Goal: Task Accomplishment & Management: Complete application form

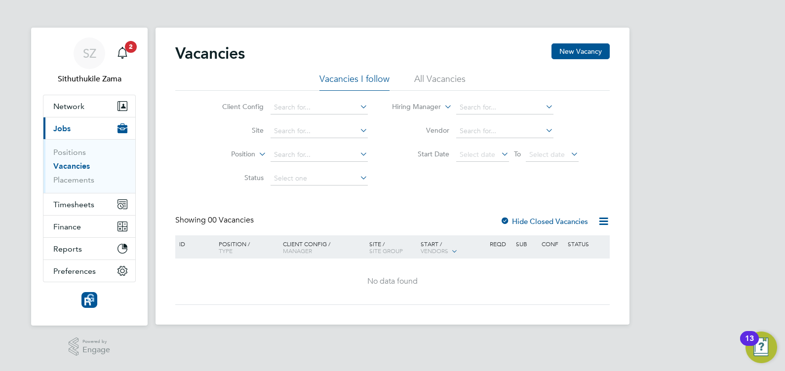
click at [499, 153] on icon at bounding box center [499, 154] width 0 height 14
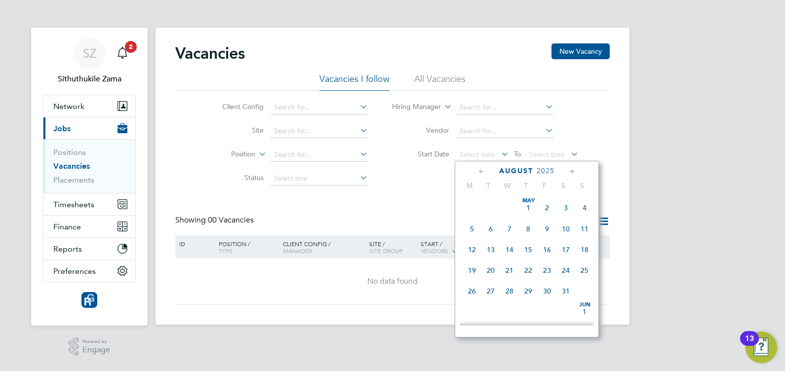
scroll to position [346, 0]
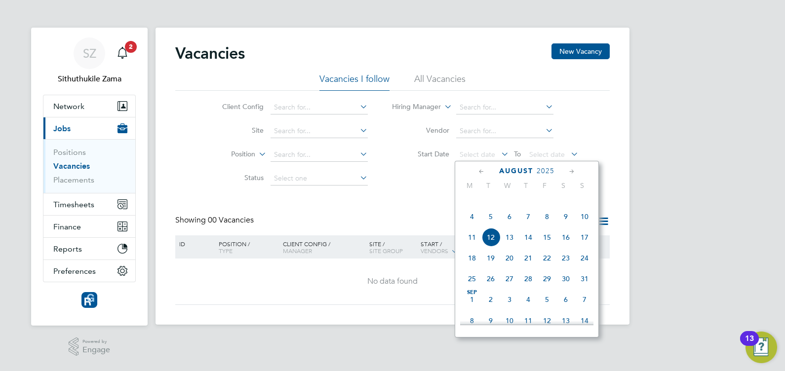
click at [470, 226] on span "4" at bounding box center [472, 216] width 19 height 19
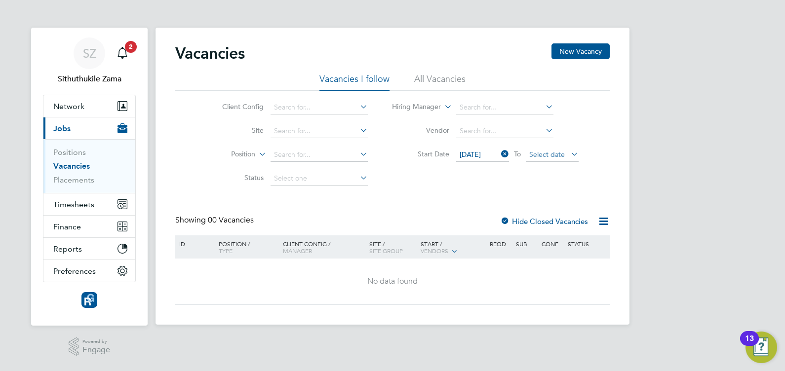
click at [556, 154] on span "Select date" at bounding box center [547, 154] width 36 height 9
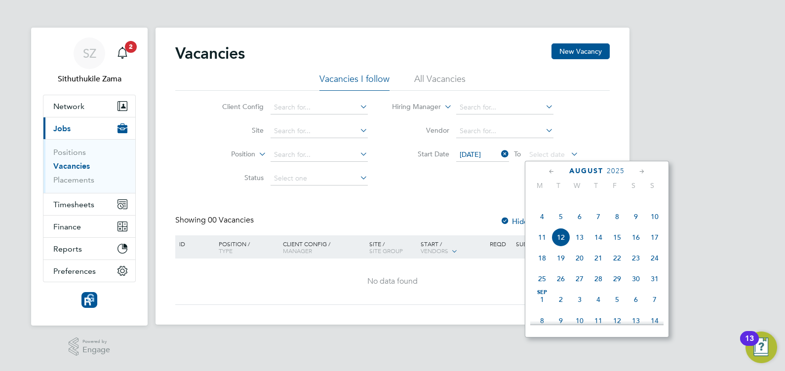
click at [656, 226] on span "10" at bounding box center [654, 216] width 19 height 19
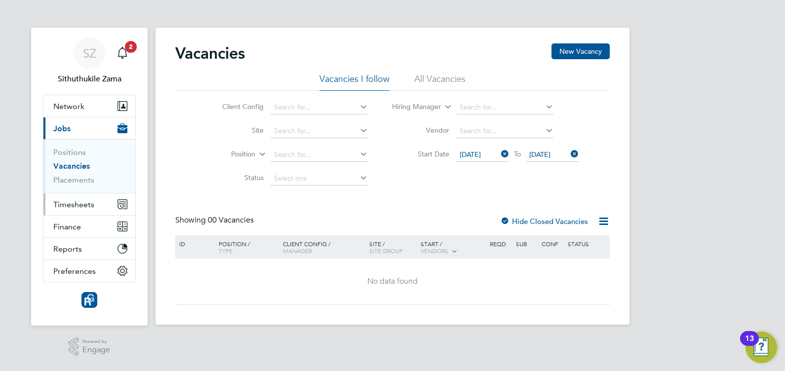
click at [84, 198] on button "Timesheets" at bounding box center [89, 205] width 92 height 22
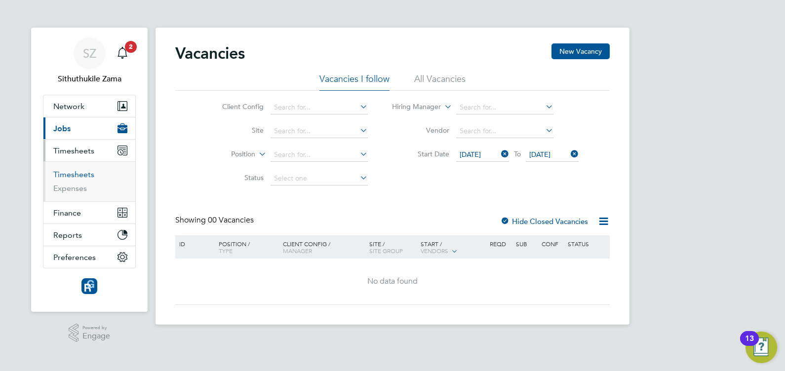
click at [80, 168] on ul "Timesheets Expenses" at bounding box center [89, 181] width 92 height 40
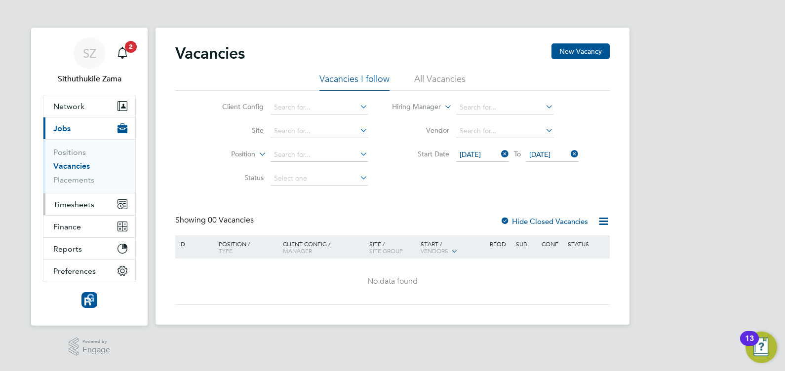
drag, startPoint x: 81, startPoint y: 169, endPoint x: 87, endPoint y: 200, distance: 30.6
click at [87, 200] on span "Timesheets" at bounding box center [73, 204] width 41 height 9
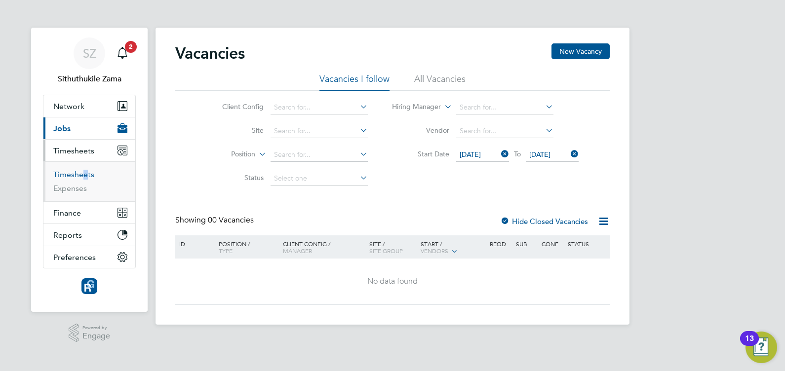
click at [74, 174] on link "Timesheets" at bounding box center [73, 174] width 41 height 9
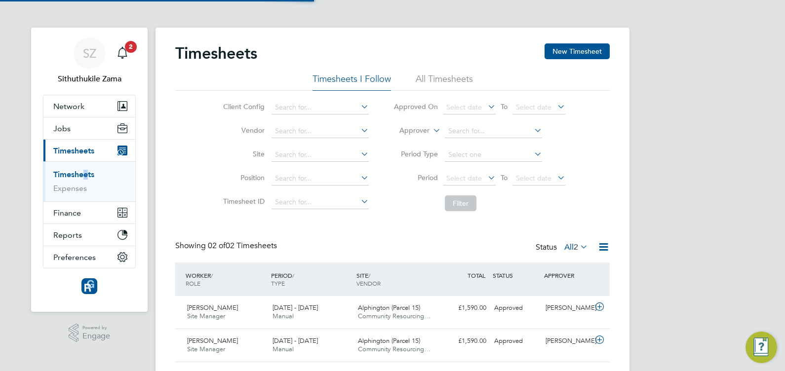
scroll to position [25, 85]
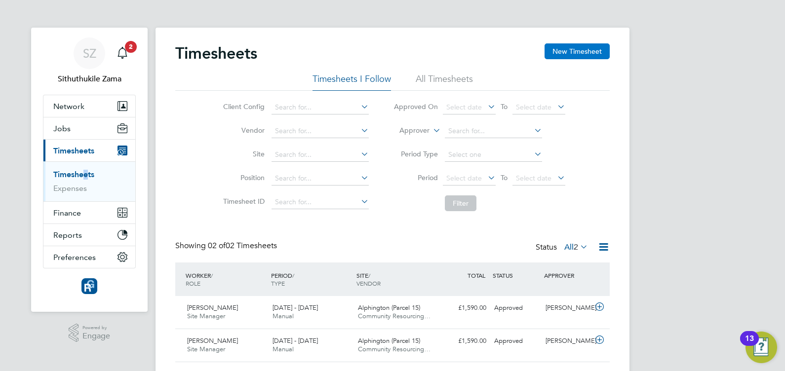
click at [558, 52] on button "New Timesheet" at bounding box center [577, 51] width 65 height 16
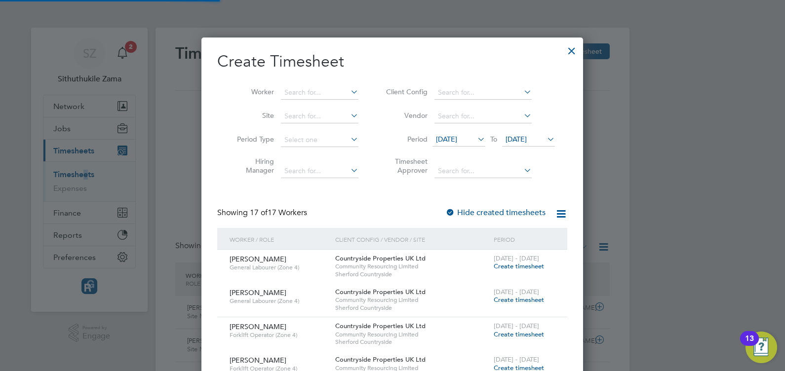
scroll to position [1214, 382]
click at [476, 139] on icon at bounding box center [476, 139] width 0 height 14
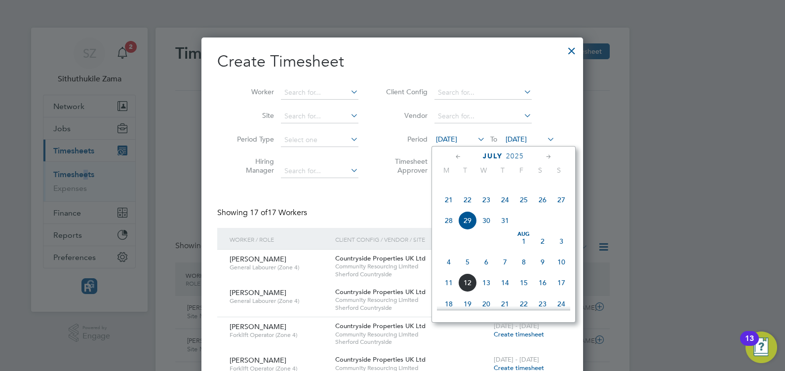
click at [447, 272] on span "4" at bounding box center [449, 262] width 19 height 19
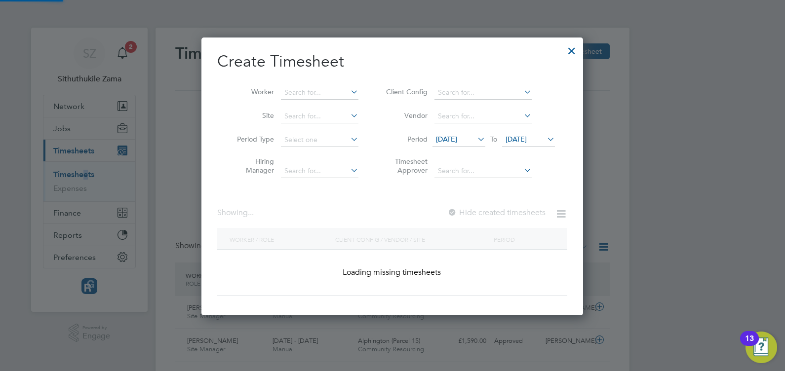
scroll to position [743, 382]
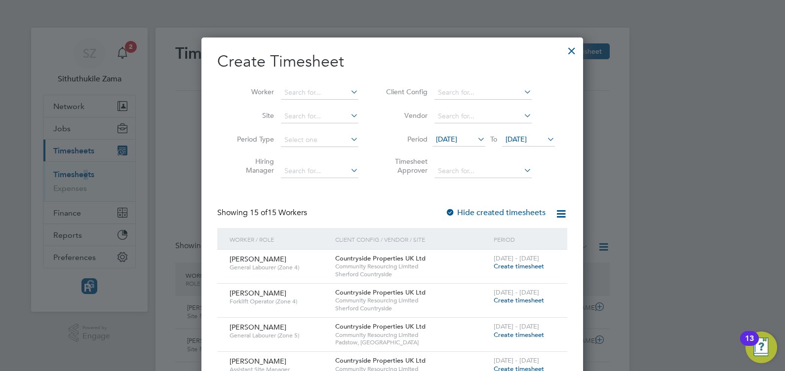
click at [527, 141] on span "[DATE]" at bounding box center [516, 139] width 21 height 9
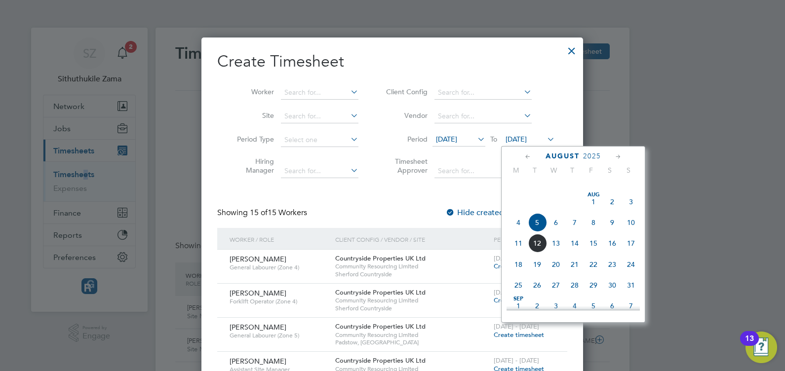
click at [630, 232] on span "10" at bounding box center [631, 222] width 19 height 19
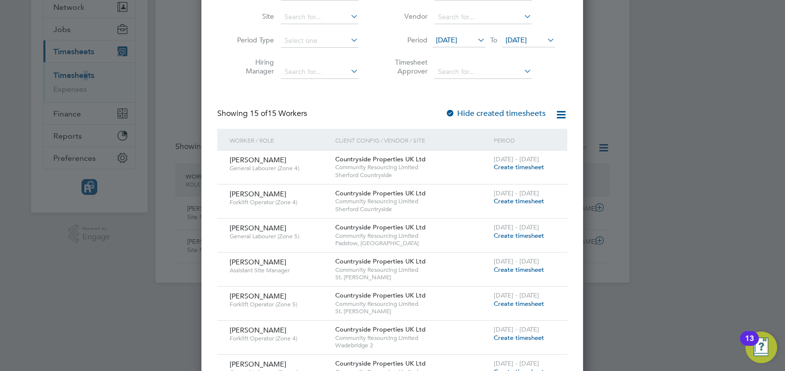
scroll to position [38, 0]
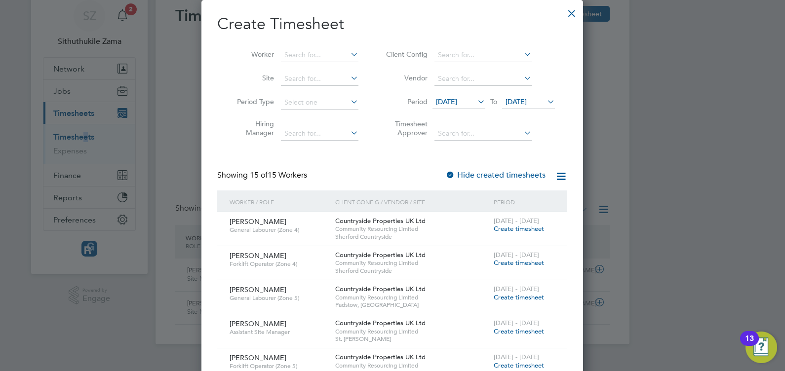
click at [533, 177] on label "Hide created timesheets" at bounding box center [495, 175] width 100 height 10
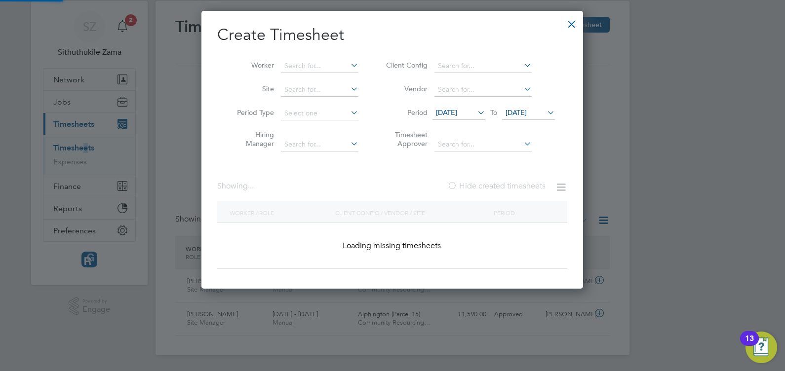
scroll to position [0, 0]
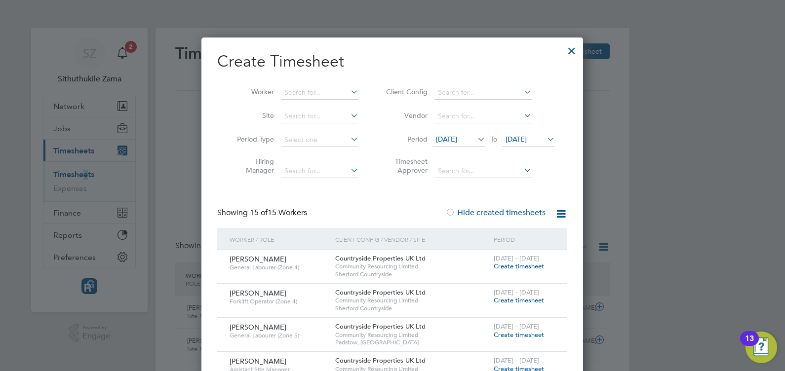
click at [570, 52] on div at bounding box center [572, 49] width 18 height 18
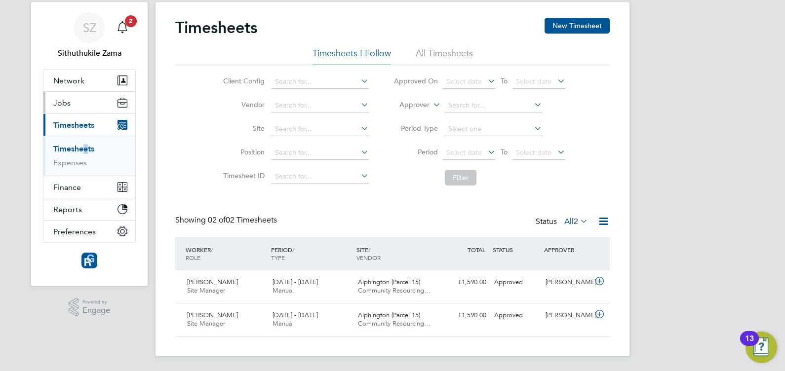
click at [81, 106] on button "Jobs" at bounding box center [89, 103] width 92 height 22
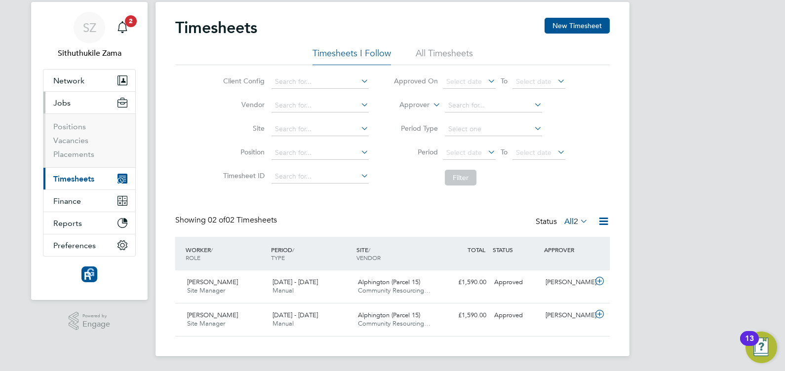
click at [84, 159] on li "Placements" at bounding box center [90, 155] width 74 height 10
click at [80, 154] on link "Placements" at bounding box center [73, 154] width 41 height 9
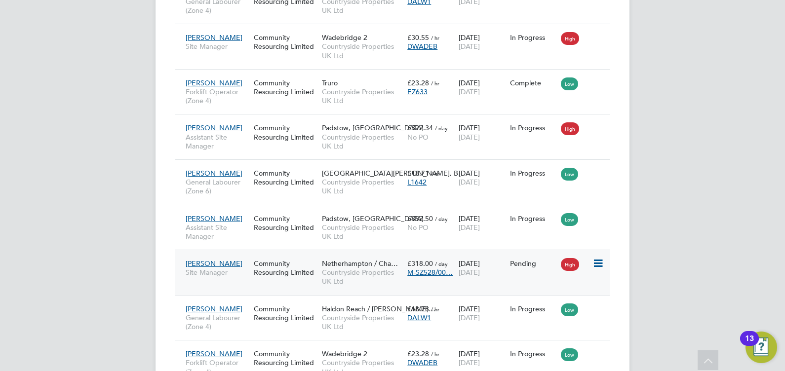
click at [598, 263] on icon at bounding box center [598, 264] width 10 height 12
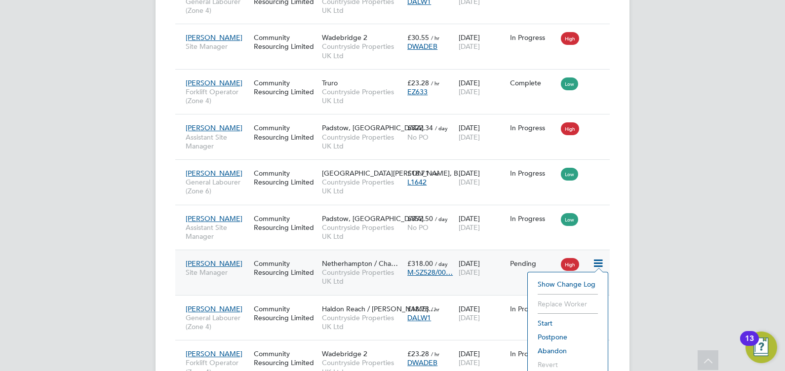
click at [545, 323] on li "Start" at bounding box center [568, 324] width 70 height 14
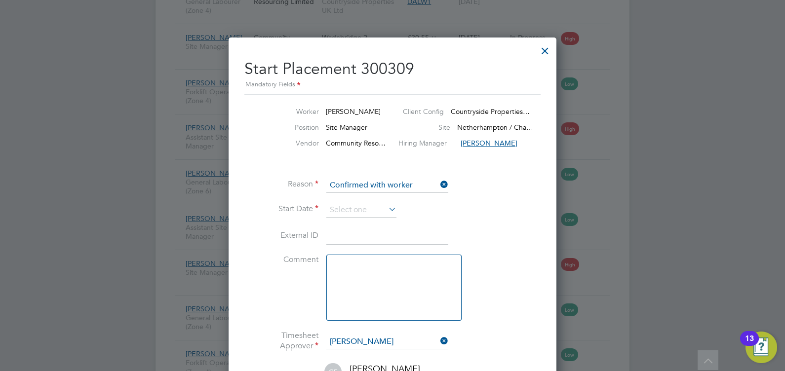
click at [387, 207] on icon at bounding box center [387, 209] width 0 height 14
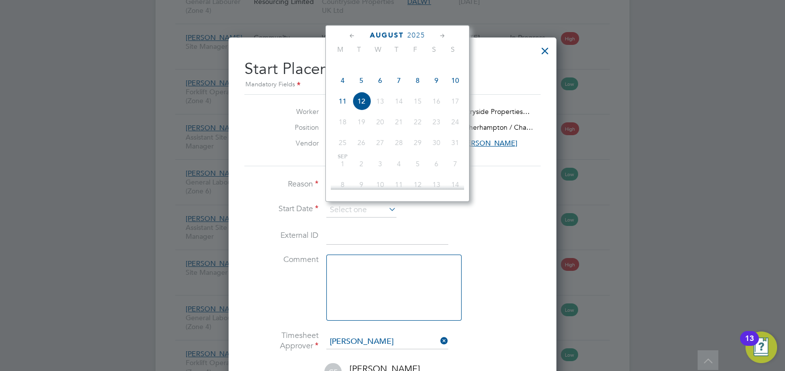
click at [361, 90] on span "5" at bounding box center [361, 80] width 19 height 19
type input "[DATE]"
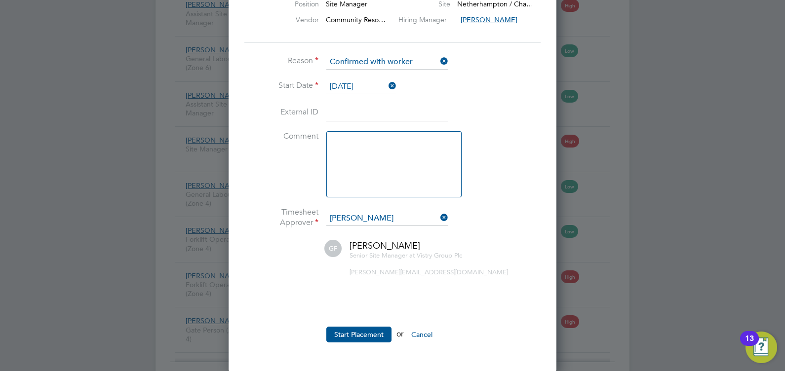
scroll to position [1349, 0]
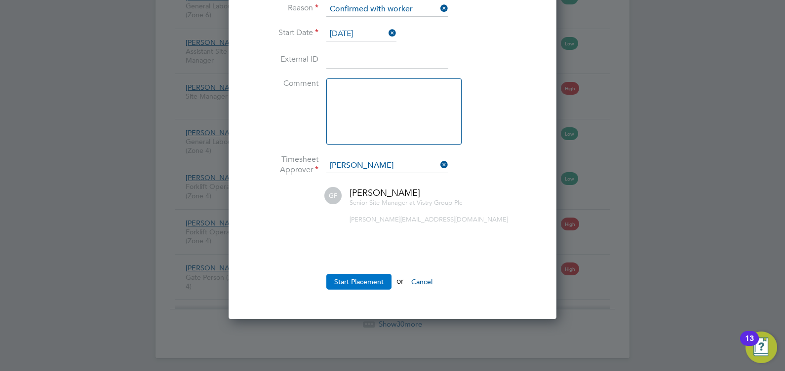
click at [363, 282] on button "Start Placement" at bounding box center [358, 282] width 65 height 16
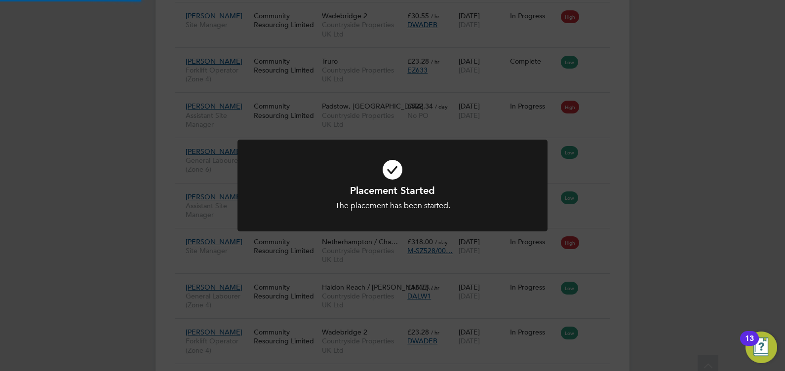
scroll to position [1173, 0]
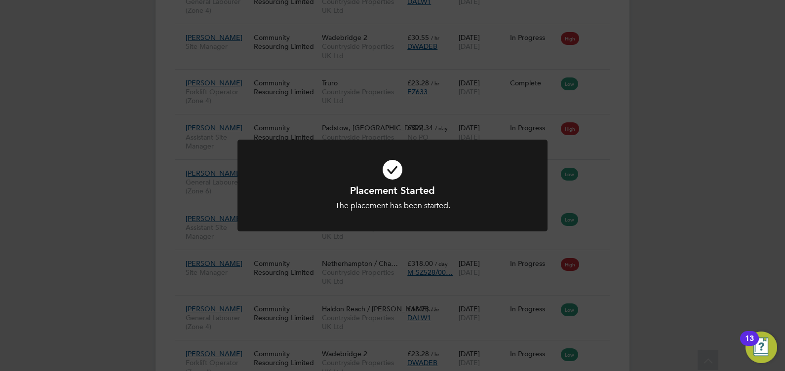
click at [417, 242] on div "Placement Started The placement has been started. Cancel Okay" at bounding box center [393, 192] width 310 height 104
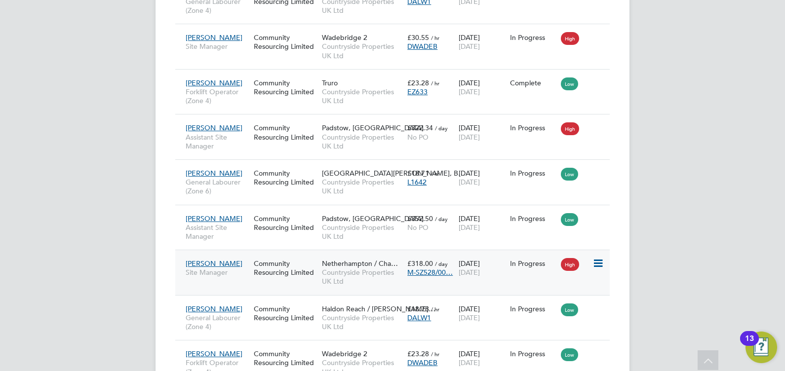
click at [599, 266] on icon at bounding box center [598, 264] width 10 height 12
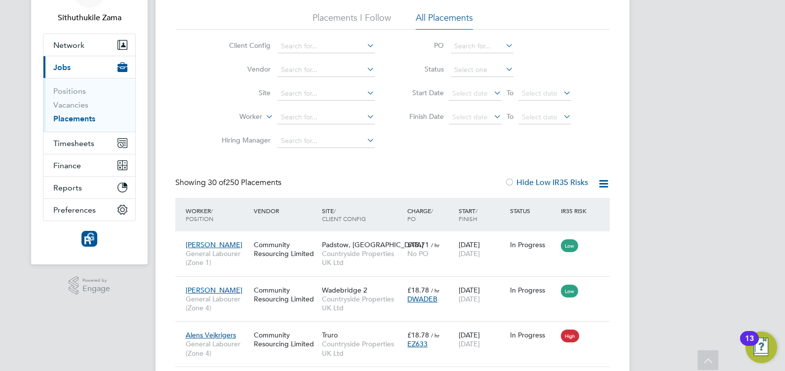
scroll to position [0, 0]
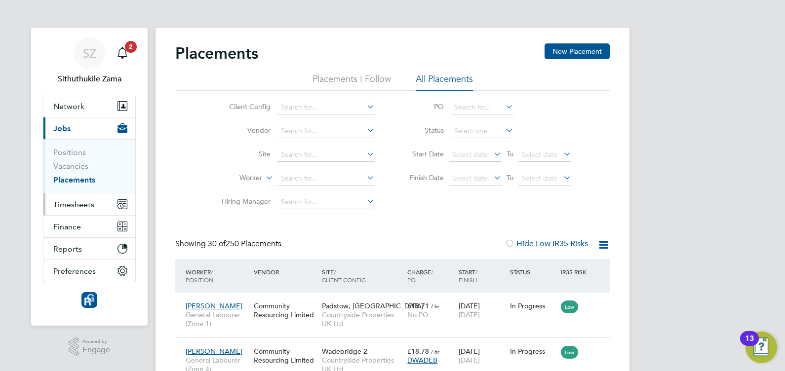
click at [74, 203] on span "Timesheets" at bounding box center [73, 204] width 41 height 9
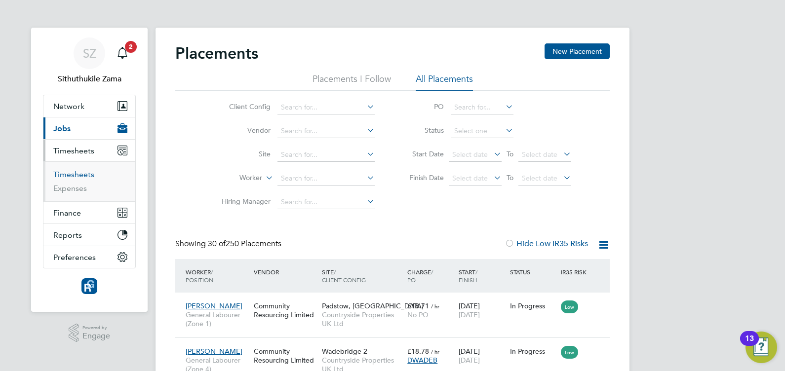
click at [80, 175] on link "Timesheets" at bounding box center [73, 174] width 41 height 9
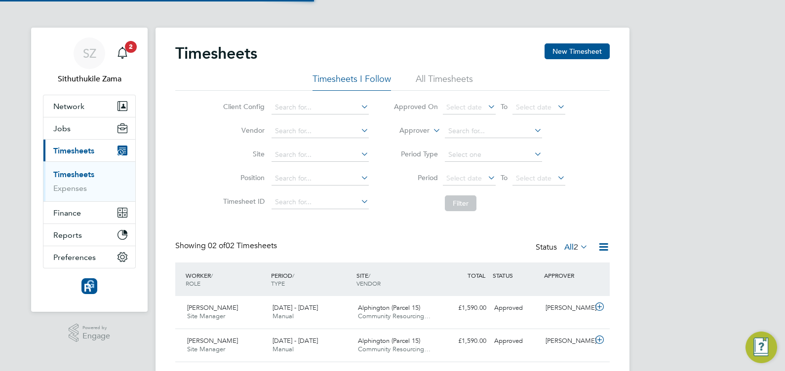
scroll to position [25, 85]
click at [479, 174] on span "Select date" at bounding box center [464, 178] width 36 height 9
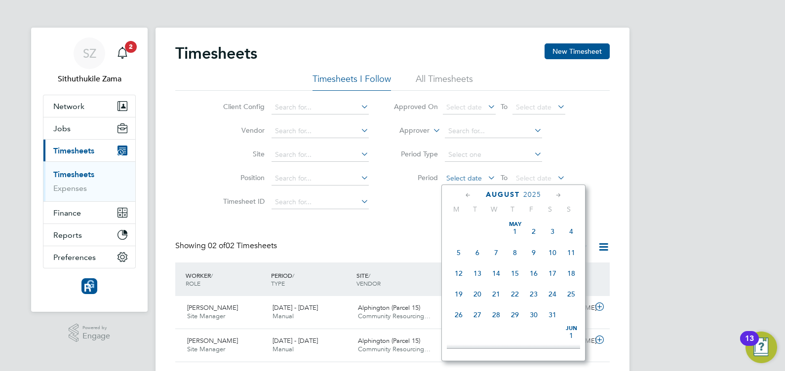
scroll to position [346, 0]
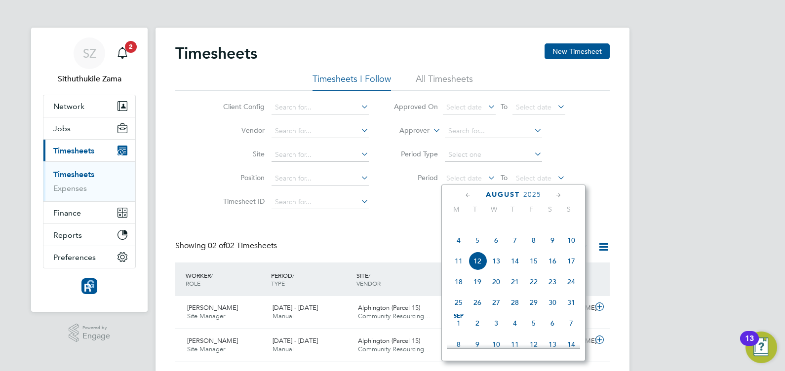
click at [457, 249] on span "4" at bounding box center [458, 240] width 19 height 19
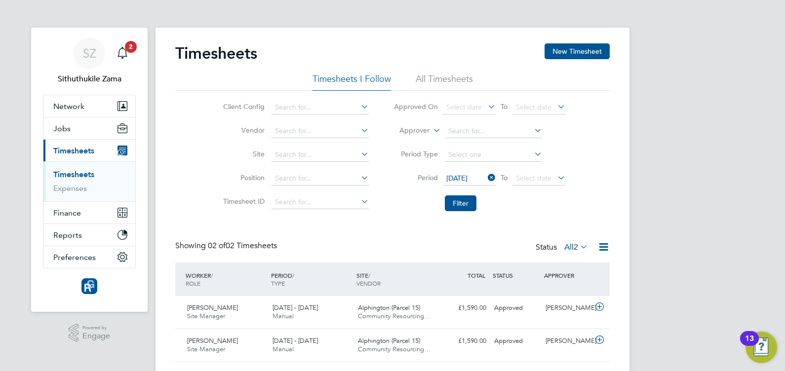
click at [556, 179] on icon at bounding box center [556, 178] width 0 height 14
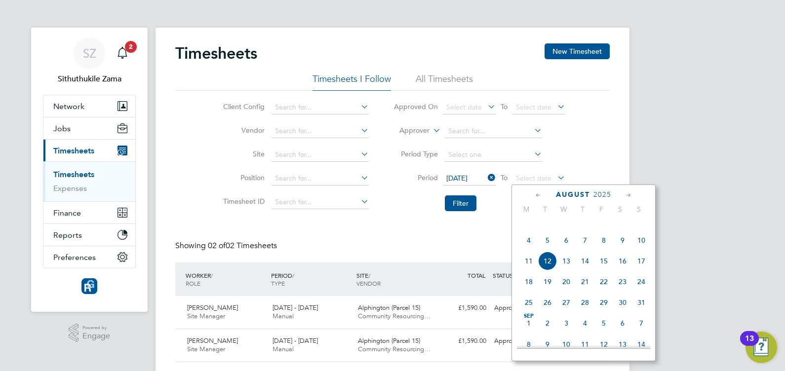
click at [641, 250] on span "10" at bounding box center [641, 240] width 19 height 19
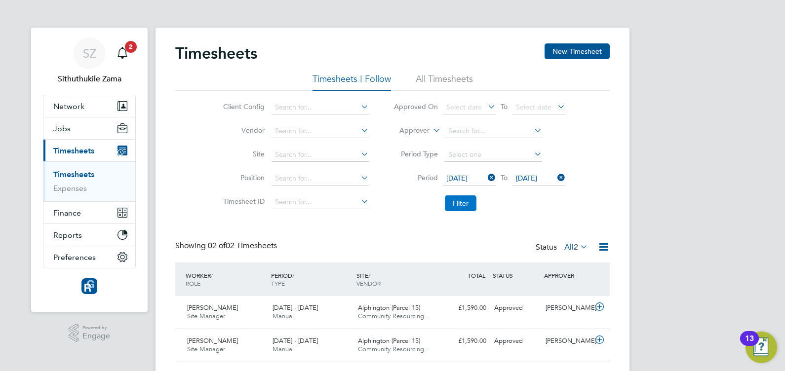
click at [459, 203] on button "Filter" at bounding box center [461, 204] width 32 height 16
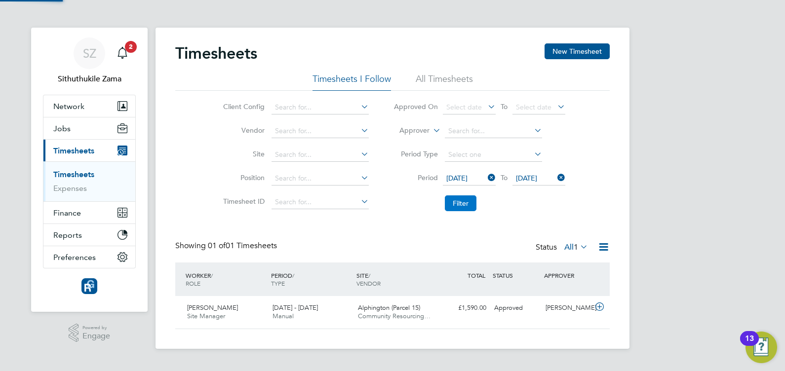
scroll to position [25, 85]
click at [572, 52] on button "New Timesheet" at bounding box center [577, 51] width 65 height 16
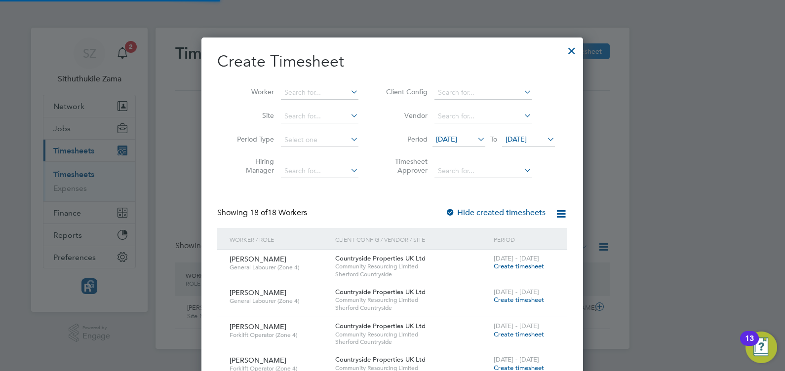
scroll to position [1248, 382]
click at [476, 138] on icon at bounding box center [476, 139] width 0 height 14
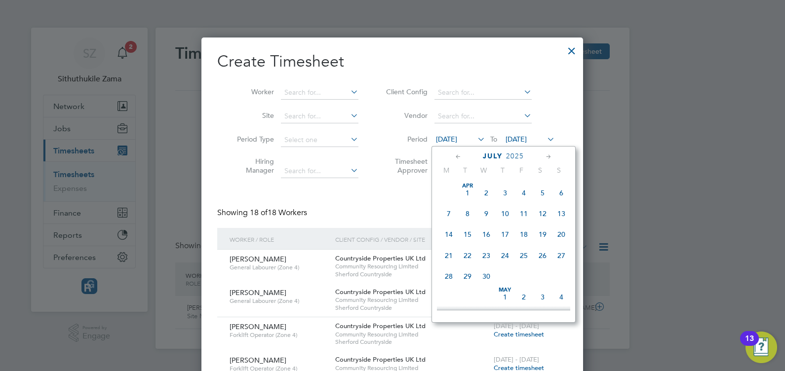
scroll to position [389, 0]
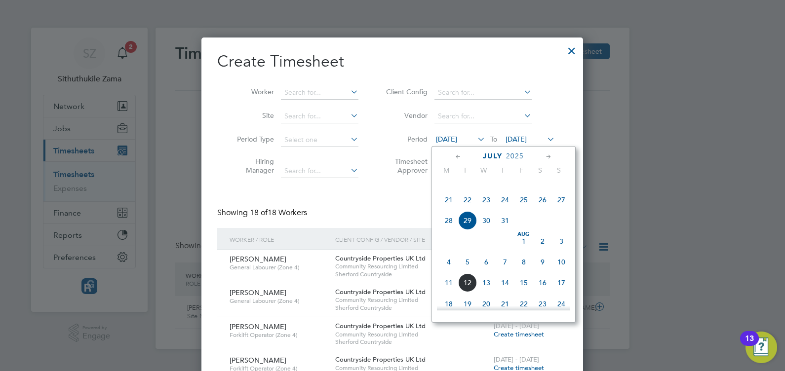
click at [446, 272] on span "4" at bounding box center [449, 262] width 19 height 19
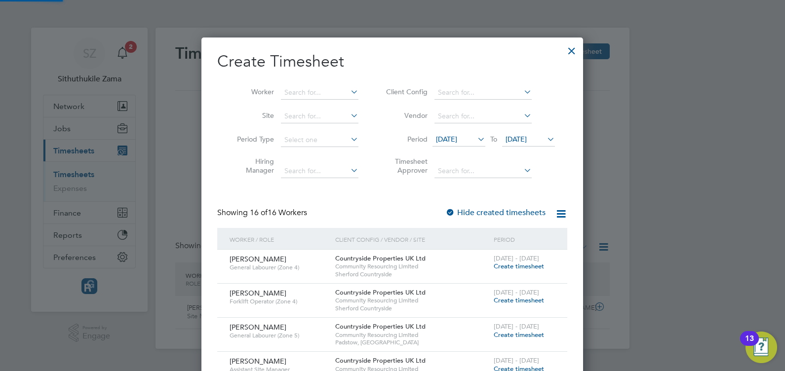
scroll to position [777, 382]
click at [526, 135] on span "[DATE]" at bounding box center [516, 139] width 21 height 9
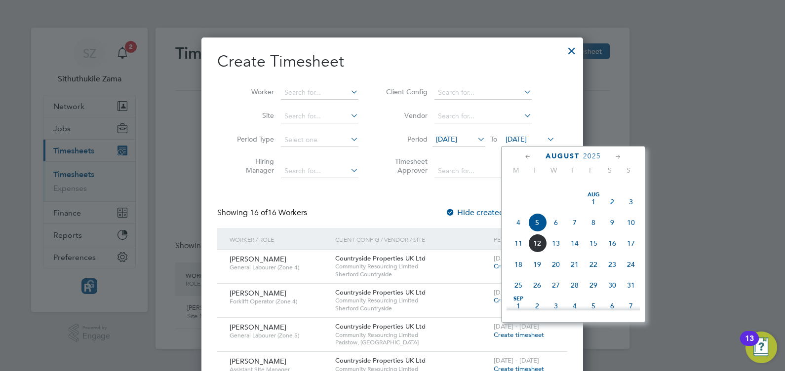
click at [632, 232] on span "10" at bounding box center [631, 222] width 19 height 19
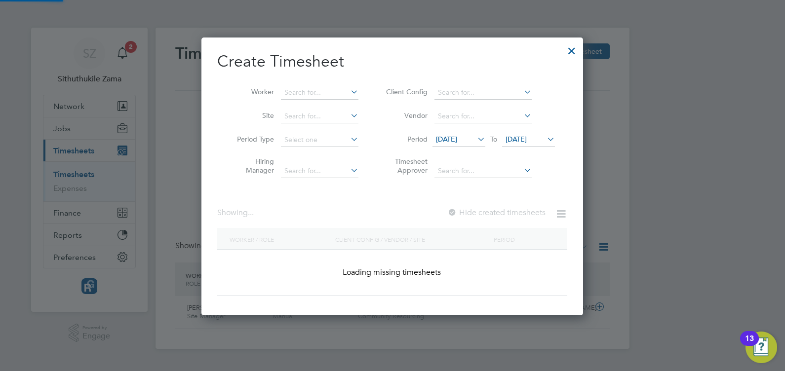
scroll to position [5, 5]
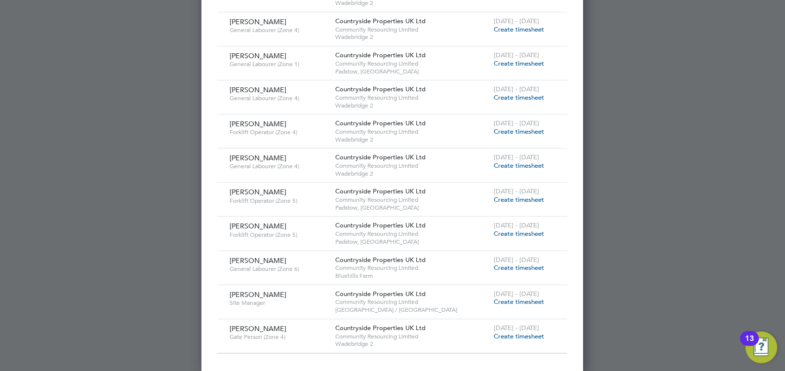
click at [497, 302] on span "Create timesheet" at bounding box center [519, 302] width 50 height 8
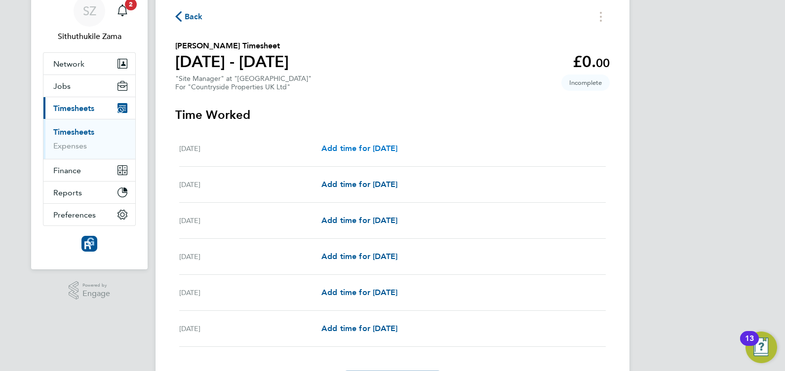
click at [376, 144] on span "Add time for [DATE]" at bounding box center [359, 148] width 76 height 9
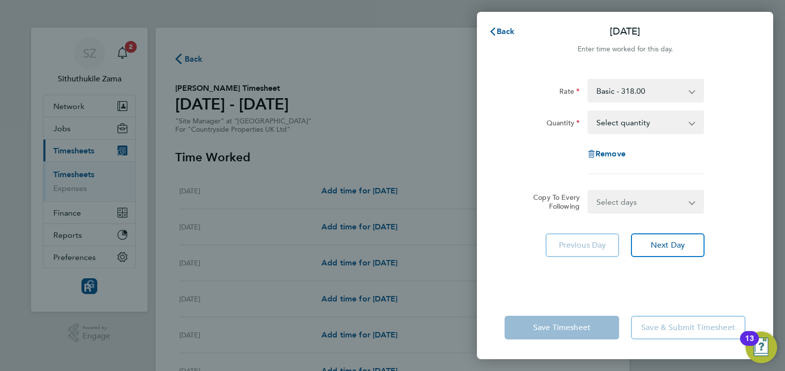
click at [674, 121] on select "Select quantity 0.5 1" at bounding box center [640, 123] width 103 height 22
select select "1"
click at [589, 112] on select "Select quantity 0.5 1" at bounding box center [640, 123] width 103 height 22
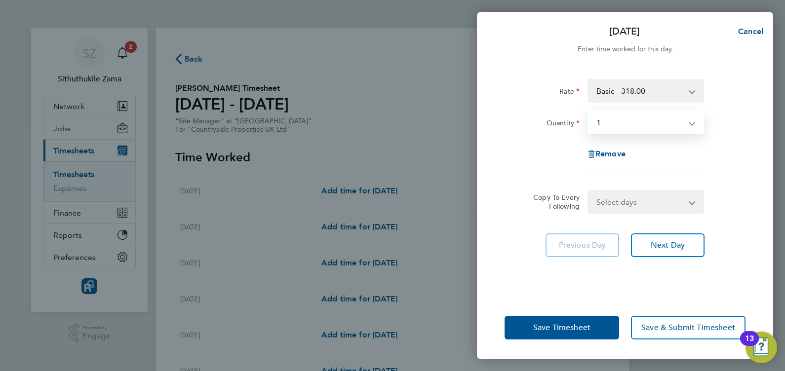
click at [619, 202] on select "Select days Day Weekday (Mon-Fri) Weekend (Sat-Sun) [DATE] [DATE] [DATE] [DATE]…" at bounding box center [641, 202] width 104 height 22
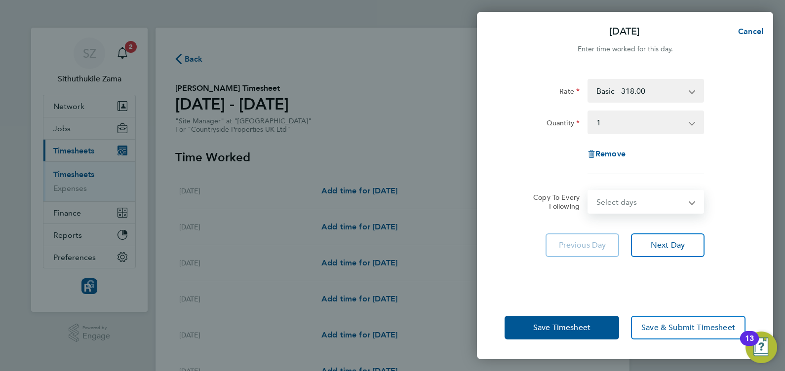
select select "WEEKDAY"
click at [589, 191] on select "Select days Day Weekday (Mon-Fri) Weekend (Sat-Sun) [DATE] [DATE] [DATE] [DATE]…" at bounding box center [641, 202] width 104 height 22
select select "[DATE]"
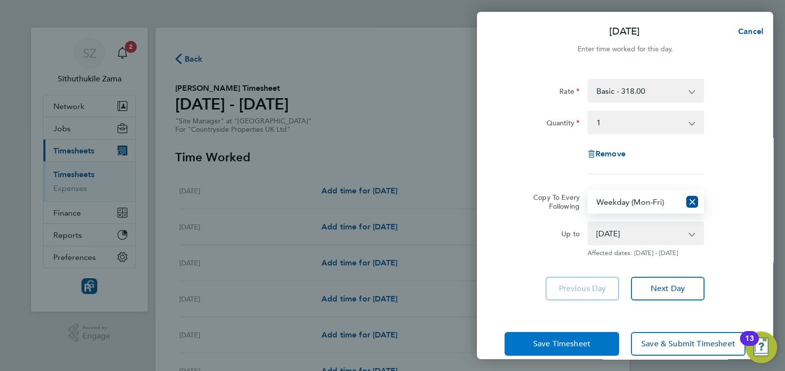
click at [593, 343] on button "Save Timesheet" at bounding box center [562, 344] width 115 height 24
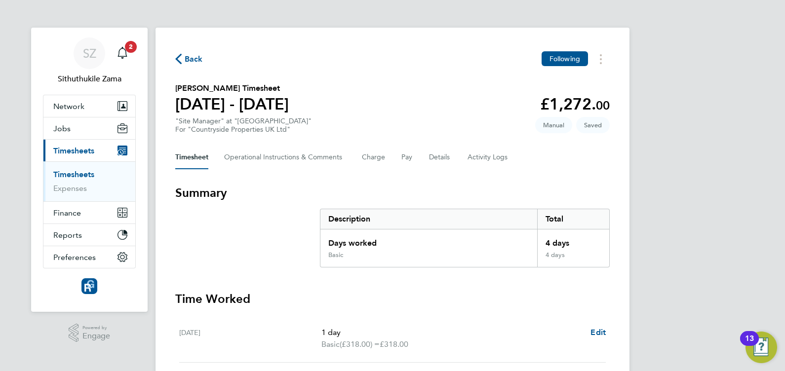
click at [379, 248] on div "Days worked" at bounding box center [428, 241] width 217 height 22
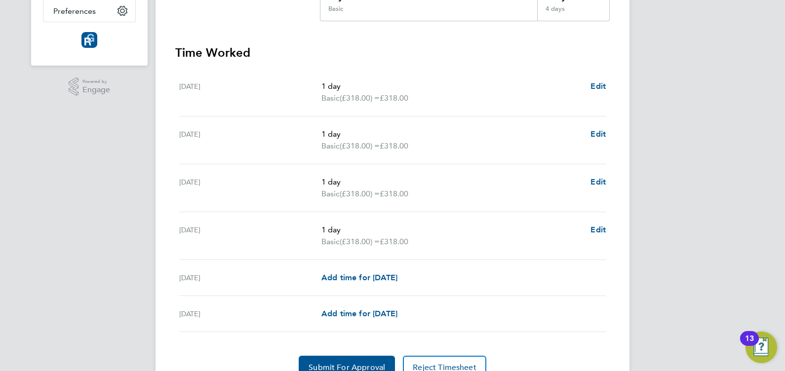
scroll to position [293, 0]
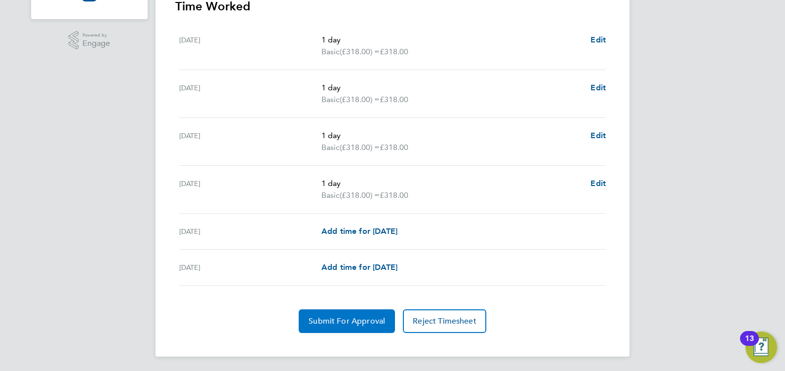
click at [351, 315] on button "Submit For Approval" at bounding box center [347, 322] width 96 height 24
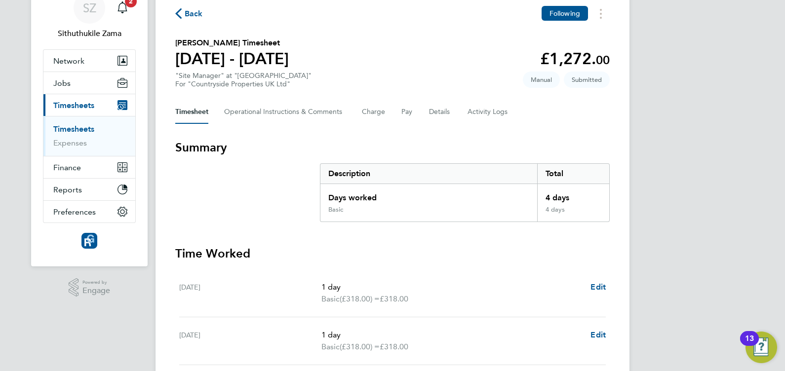
scroll to position [0, 0]
